Goal: Task Accomplishment & Management: Use online tool/utility

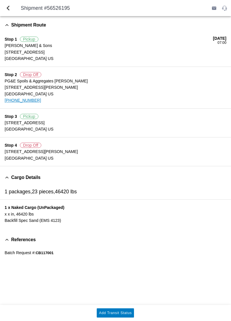
click at [109, 317] on button "Add Transit Status" at bounding box center [115, 313] width 37 height 9
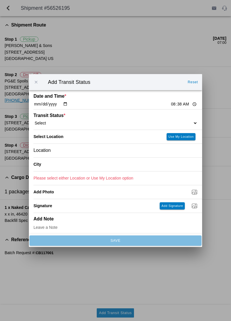
click at [170, 104] on input "08:38" at bounding box center [183, 104] width 27 height 6
type input "08:33"
click at [182, 121] on select "Select Arrive at Drop Off Arrive at Pickup Break Start Break Stop Depart Drop O…" at bounding box center [115, 123] width 164 height 5
select select "ARVPULOC"
click at [0, 0] on slot "Use My Location" at bounding box center [0, 0] width 0 height 0
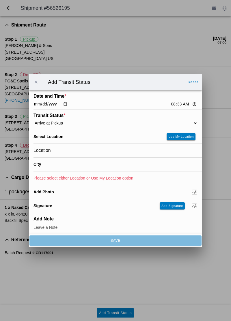
type input "Chico"
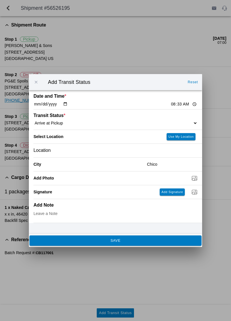
click at [168, 238] on button "SAVE" at bounding box center [115, 241] width 172 height 10
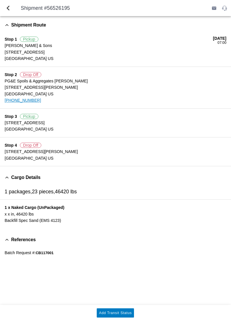
click at [124, 316] on button "Add Transit Status" at bounding box center [115, 313] width 37 height 9
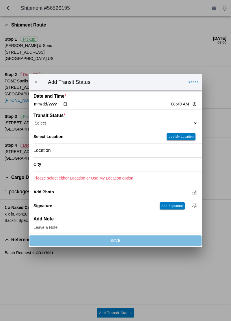
click at [179, 122] on select "Select Arrive at Drop Off Arrive at Pickup Break Start Break Stop Depart Drop O…" at bounding box center [115, 123] width 164 height 5
select select "DPTPULOC"
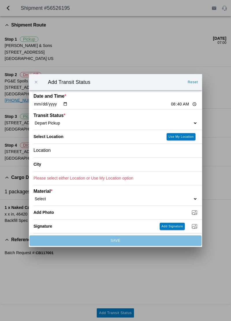
click at [182, 139] on button "Use My Location" at bounding box center [180, 136] width 29 height 7
type input "Chico"
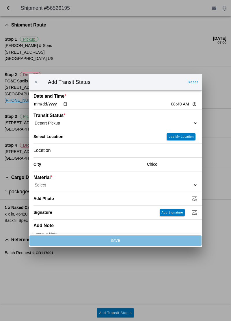
click at [187, 184] on select "Select 1" x 3" Rock 1" x 4" Rock 2" x 4" Rock Asphalt Cold Patch Backfill Spec …" at bounding box center [115, 185] width 164 height 5
select select "709931"
click at [195, 200] on input "Dump / Quarry Tag *" at bounding box center [117, 199] width 168 height 6
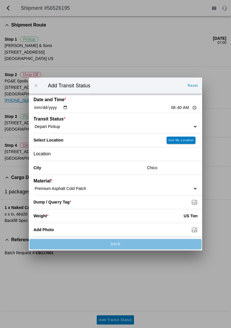
type input "C:\fakepath\17556180421753663798493957656075.jpg"
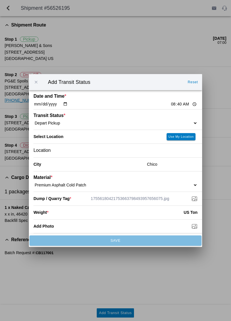
click at [163, 213] on input "number" at bounding box center [115, 212] width 135 height 13
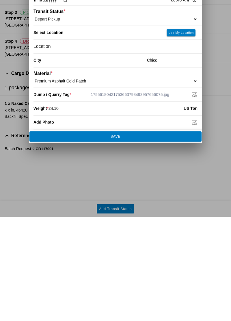
type input "24.10"
click at [131, 238] on button "SAVE" at bounding box center [115, 241] width 172 height 10
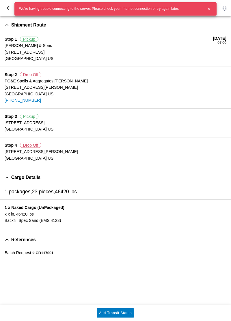
click at [197, 271] on div "Shipment Route Stop 1 Pickup [PERSON_NAME] & Sons [STREET_ADDRESS] [DATE] 07:00…" at bounding box center [115, 160] width 231 height 289
click at [212, 12] on button "button" at bounding box center [209, 9] width 10 height 10
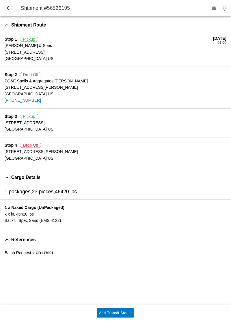
click at [125, 316] on button "Add Transit Status" at bounding box center [115, 313] width 37 height 9
click at [0, 0] on slot "Add Transit Status" at bounding box center [0, 0] width 0 height 0
click at [13, 9] on button "back" at bounding box center [8, 8] width 14 height 14
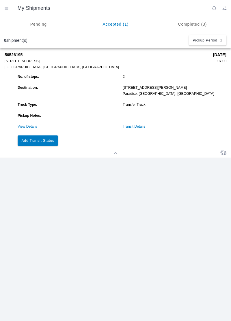
click at [0, 0] on slot "Add Transit Status" at bounding box center [0, 0] width 0 height 0
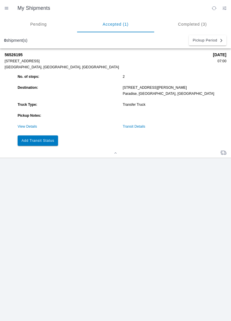
click at [28, 128] on link "View Details" at bounding box center [27, 127] width 19 height 4
click at [23, 127] on link "View Details" at bounding box center [27, 127] width 19 height 4
click at [25, 128] on link "View Details" at bounding box center [27, 127] width 19 height 4
click at [24, 128] on link "View Details" at bounding box center [27, 127] width 19 height 4
click at [24, 132] on ion-grid "No. of stops: 2 Destination: [STREET_ADDRESS][PERSON_NAME] Truck Type: Transfer…" at bounding box center [121, 110] width 210 height 74
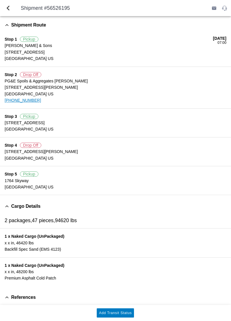
click at [134, 316] on button "Add Transit Status" at bounding box center [115, 313] width 37 height 9
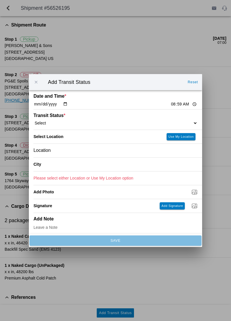
click at [61, 121] on select "Select Arrive at Drop Off Arrive at Pickup Break Start Break Stop Depart Drop O…" at bounding box center [115, 123] width 164 height 5
select select "ARVDLVLOC"
click at [0, 0] on slot "Use My Location" at bounding box center [0, 0] width 0 height 0
type input "Paradise"
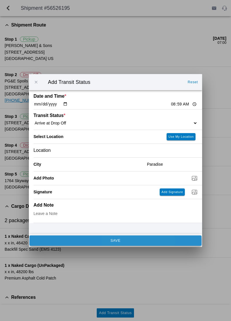
click at [61, 243] on button "SAVE" at bounding box center [115, 241] width 172 height 10
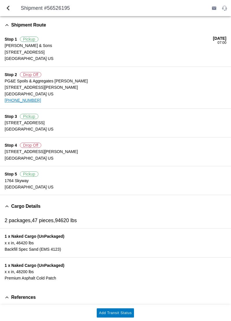
click at [127, 317] on button "Add Transit Status" at bounding box center [115, 313] width 37 height 9
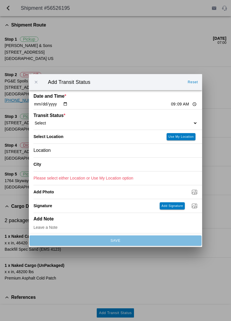
click at [77, 124] on select "Select Arrive at Drop Off Arrive at Pickup Break Start Break Stop Depart Drop O…" at bounding box center [115, 123] width 164 height 5
select select "DPTDLVLOC"
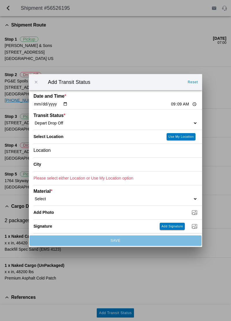
click at [182, 139] on button "Use My Location" at bounding box center [180, 136] width 29 height 7
type input "Paradise"
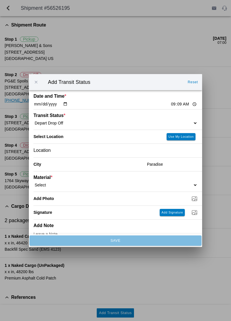
click at [69, 185] on select "Select 1" x 3" Rock 1" x 4" Rock 2" x 4" Rock Asphalt Cold Patch Backfill Spec …" at bounding box center [115, 185] width 164 height 5
select select "709931"
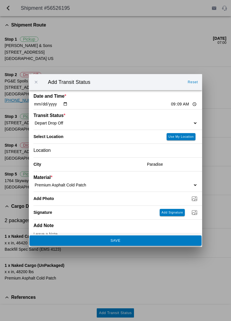
click at [67, 240] on span "SAVE" at bounding box center [115, 240] width 164 height 3
